Goal: Information Seeking & Learning: Learn about a topic

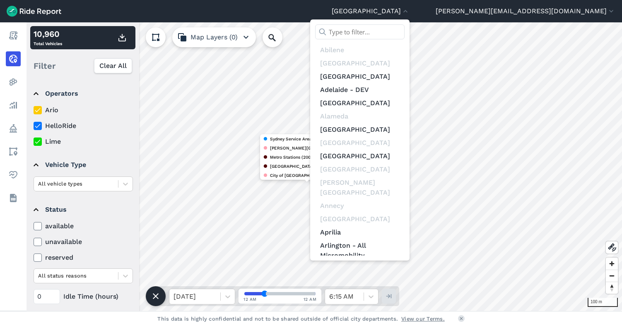
click at [404, 32] on input "text" at bounding box center [359, 31] width 89 height 15
type input "s"
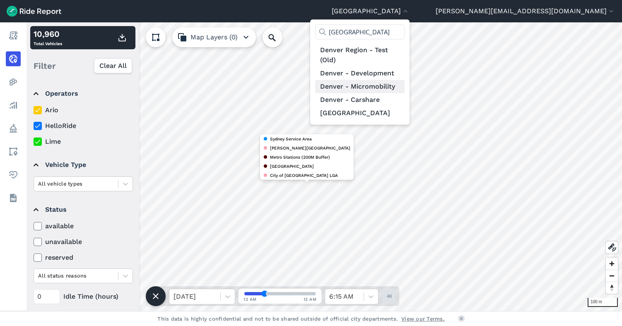
type input "[GEOGRAPHIC_DATA]"
click at [404, 86] on link "Denver - Micromobility" at bounding box center [359, 86] width 89 height 13
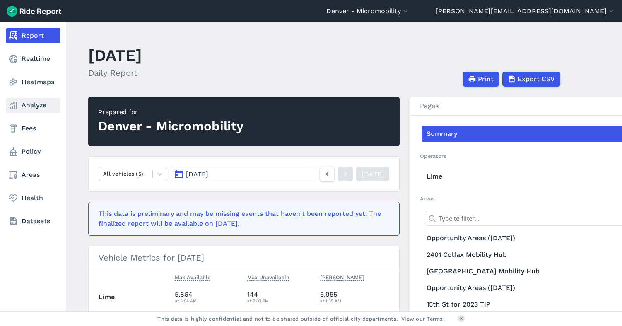
click at [34, 106] on link "Analyze" at bounding box center [33, 105] width 55 height 15
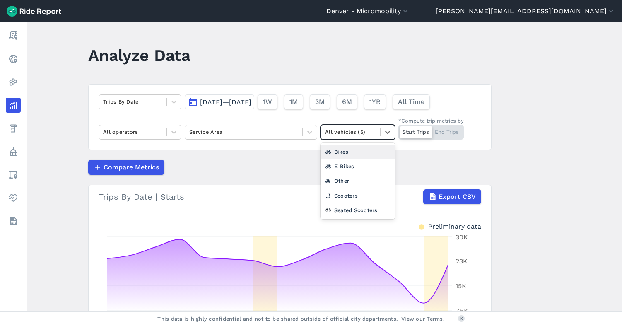
click at [340, 132] on div at bounding box center [350, 132] width 51 height 10
click at [343, 207] on div "Seated Scooters" at bounding box center [357, 210] width 74 height 14
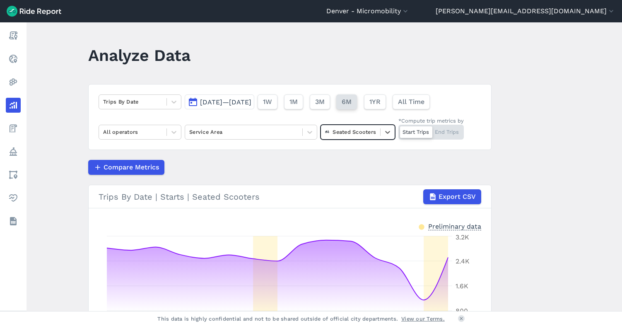
click at [351, 100] on span "6M" at bounding box center [346, 102] width 10 height 10
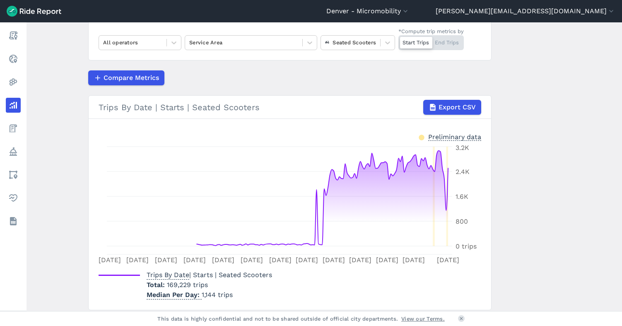
scroll to position [97, 0]
